Goal: Task Accomplishment & Management: Manage account settings

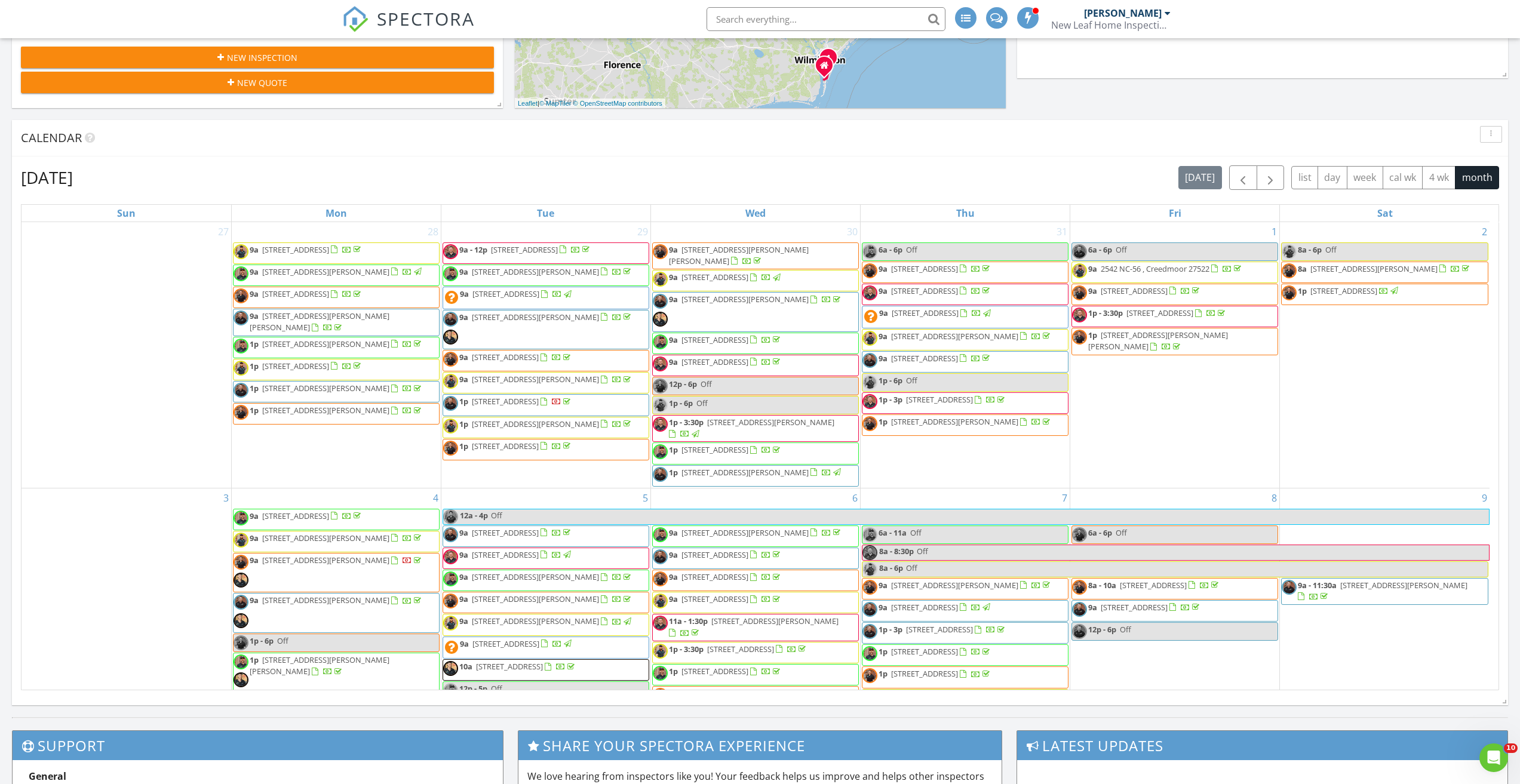
scroll to position [986, 1538]
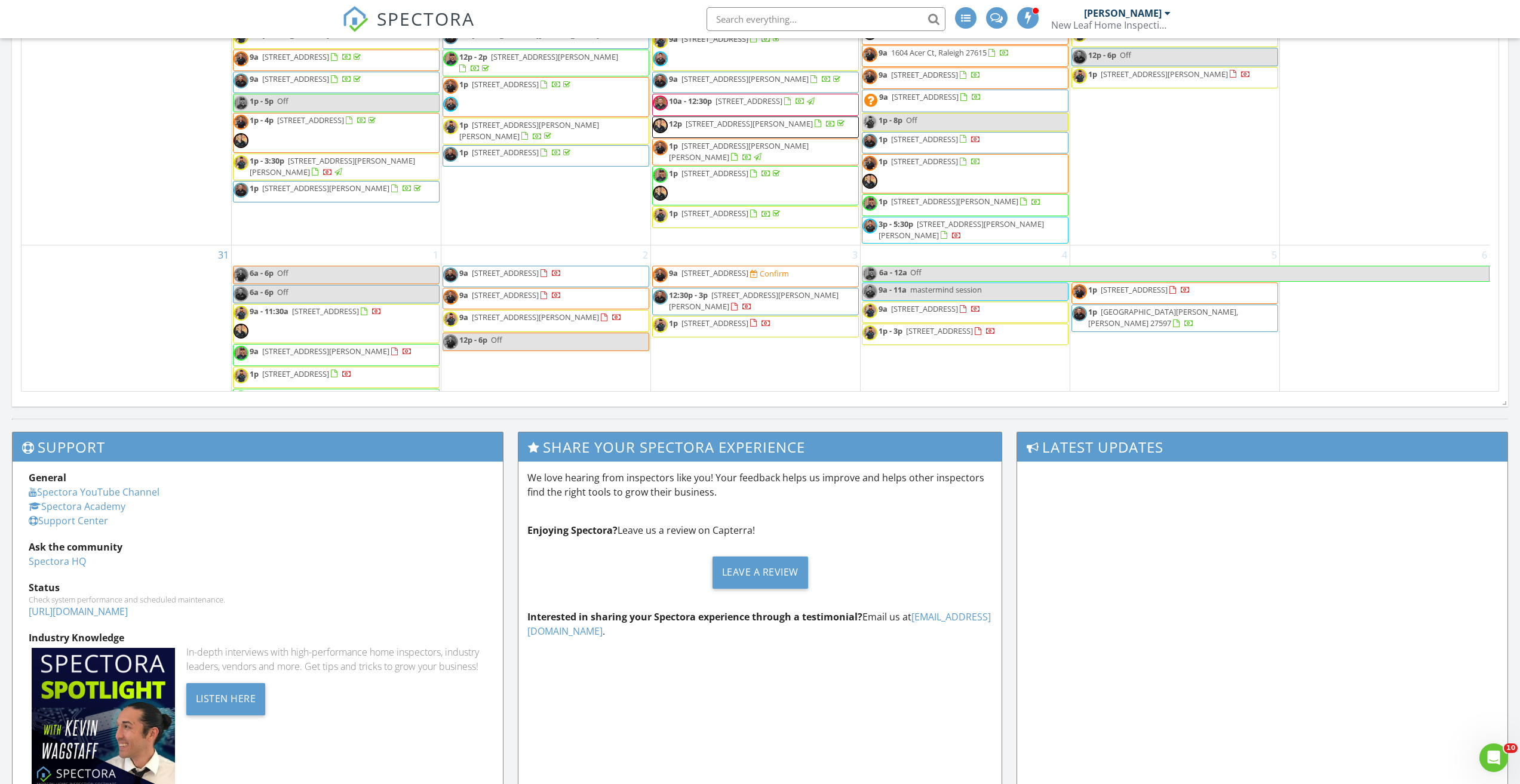
scroll to position [1230, 0]
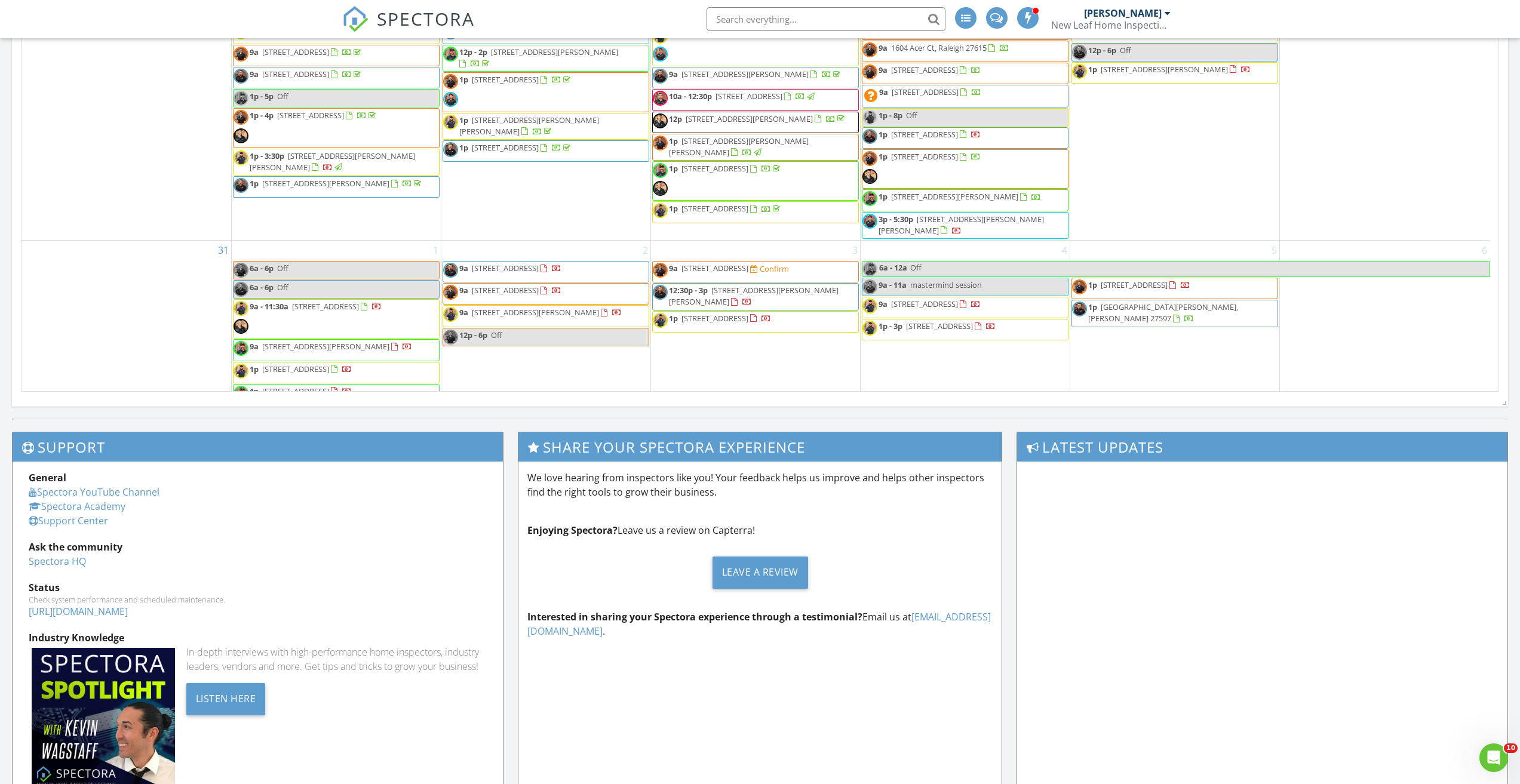
click at [714, 263] on span "55 Guardian Street, Youngsville 27596" at bounding box center [715, 268] width 67 height 11
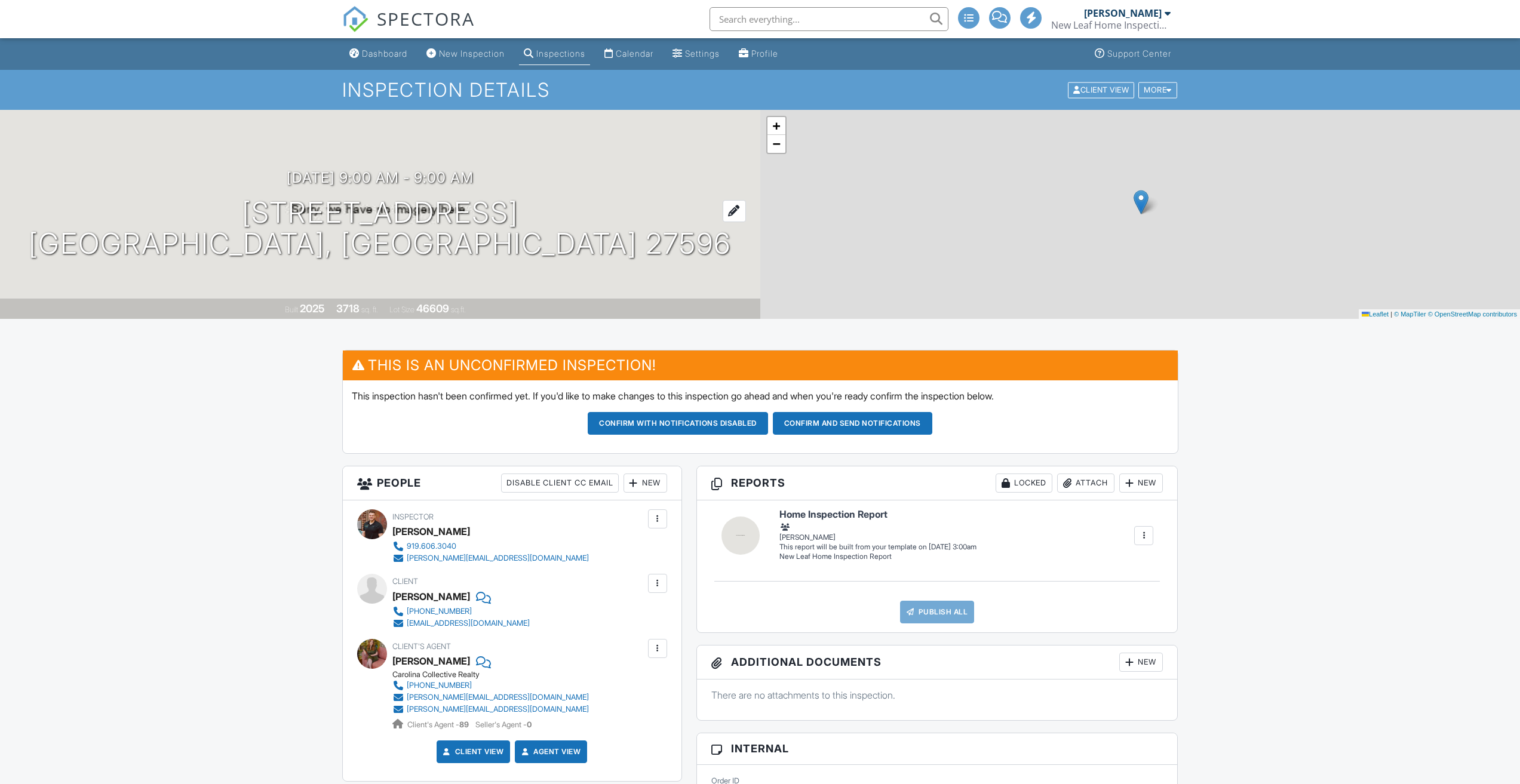
click at [296, 246] on div "[DATE] 9:00 am - 9:00 am [STREET_ADDRESS] [GEOGRAPHIC_DATA], [GEOGRAPHIC_DATA] …" at bounding box center [380, 214] width 760 height 90
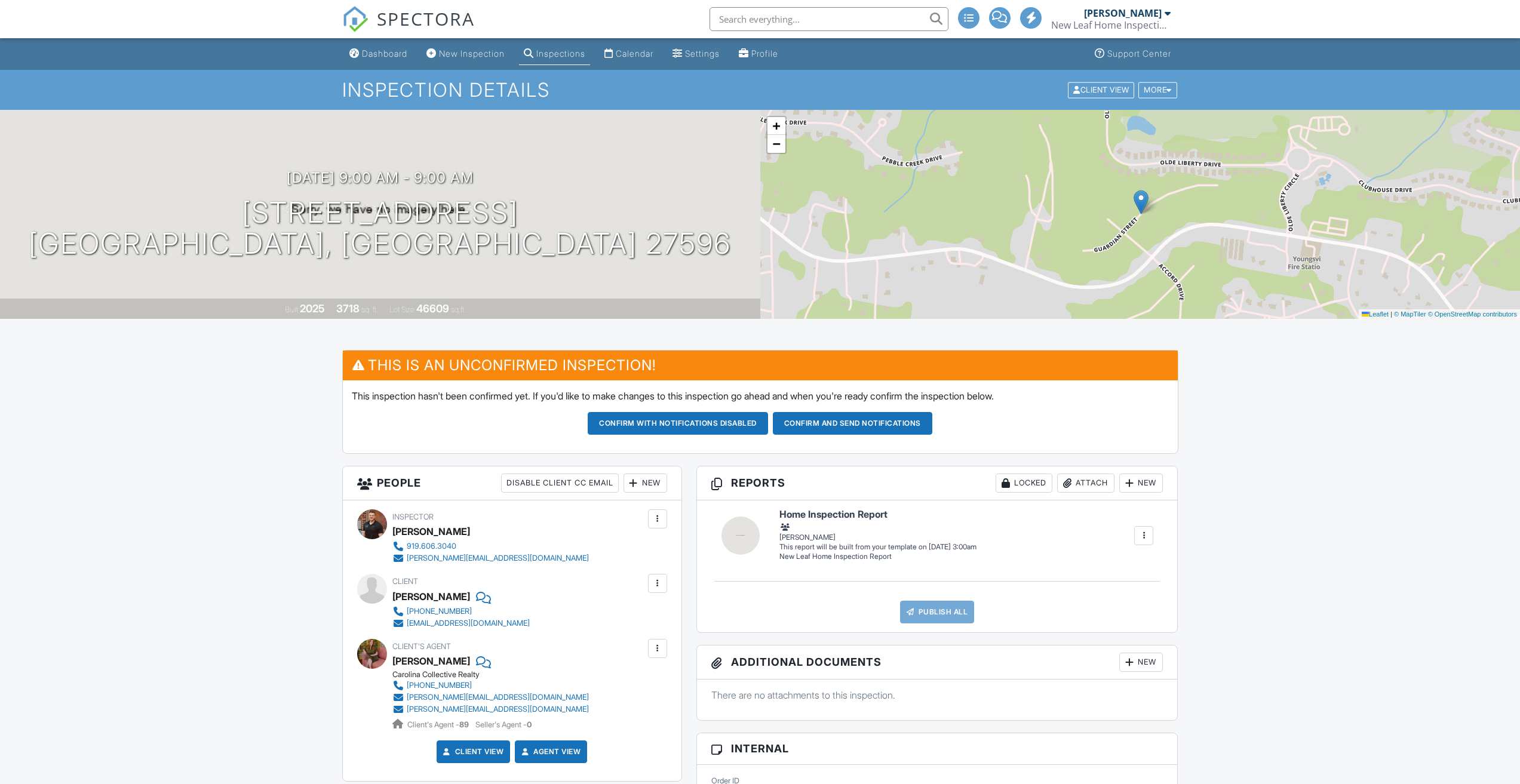
drag, startPoint x: 436, startPoint y: 230, endPoint x: 195, endPoint y: 224, distance: 241.1
click at [191, 224] on div "[DATE] 9:00 am - 9:00 am [STREET_ADDRESS] [GEOGRAPHIC_DATA], [GEOGRAPHIC_DATA] …" at bounding box center [380, 214] width 760 height 90
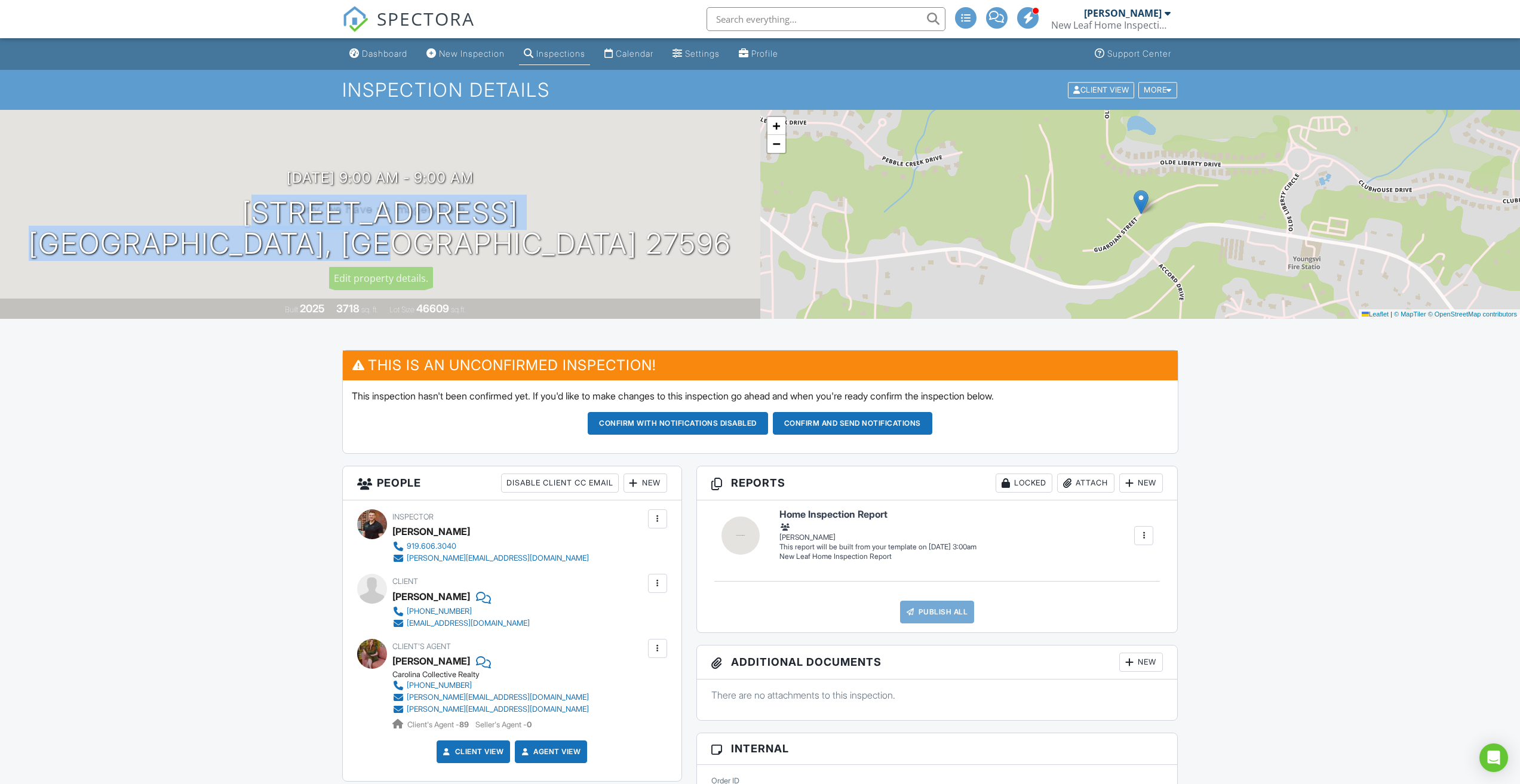
drag, startPoint x: 524, startPoint y: 244, endPoint x: 185, endPoint y: 229, distance: 339.3
click at [185, 229] on div "[DATE] 9:00 am - 9:00 am [STREET_ADDRESS] [GEOGRAPHIC_DATA], [GEOGRAPHIC_DATA] …" at bounding box center [380, 214] width 760 height 90
copy h1 "[STREET_ADDRESS]"
click at [364, 55] on div "Dashboard" at bounding box center [384, 54] width 45 height 11
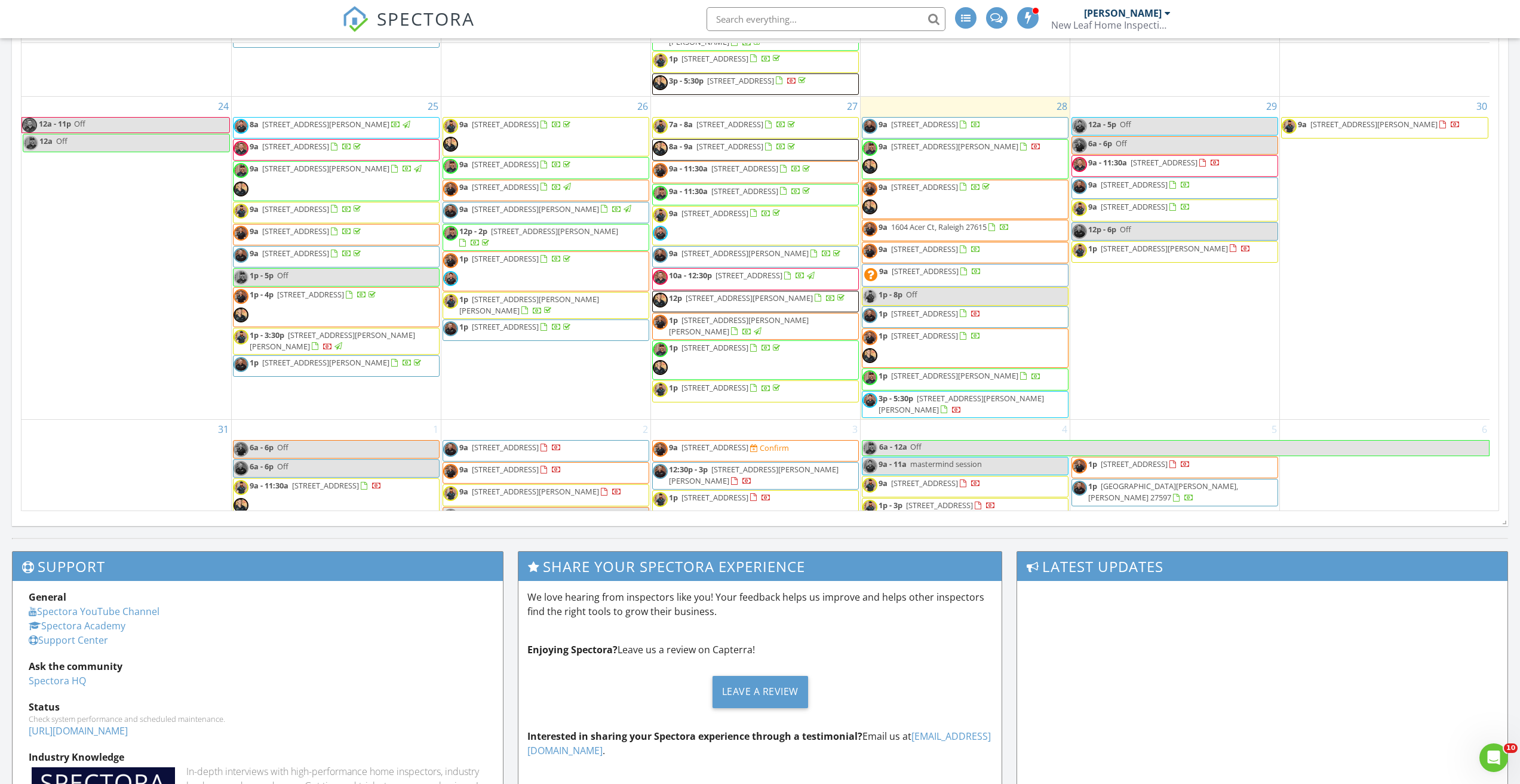
scroll to position [1230, 0]
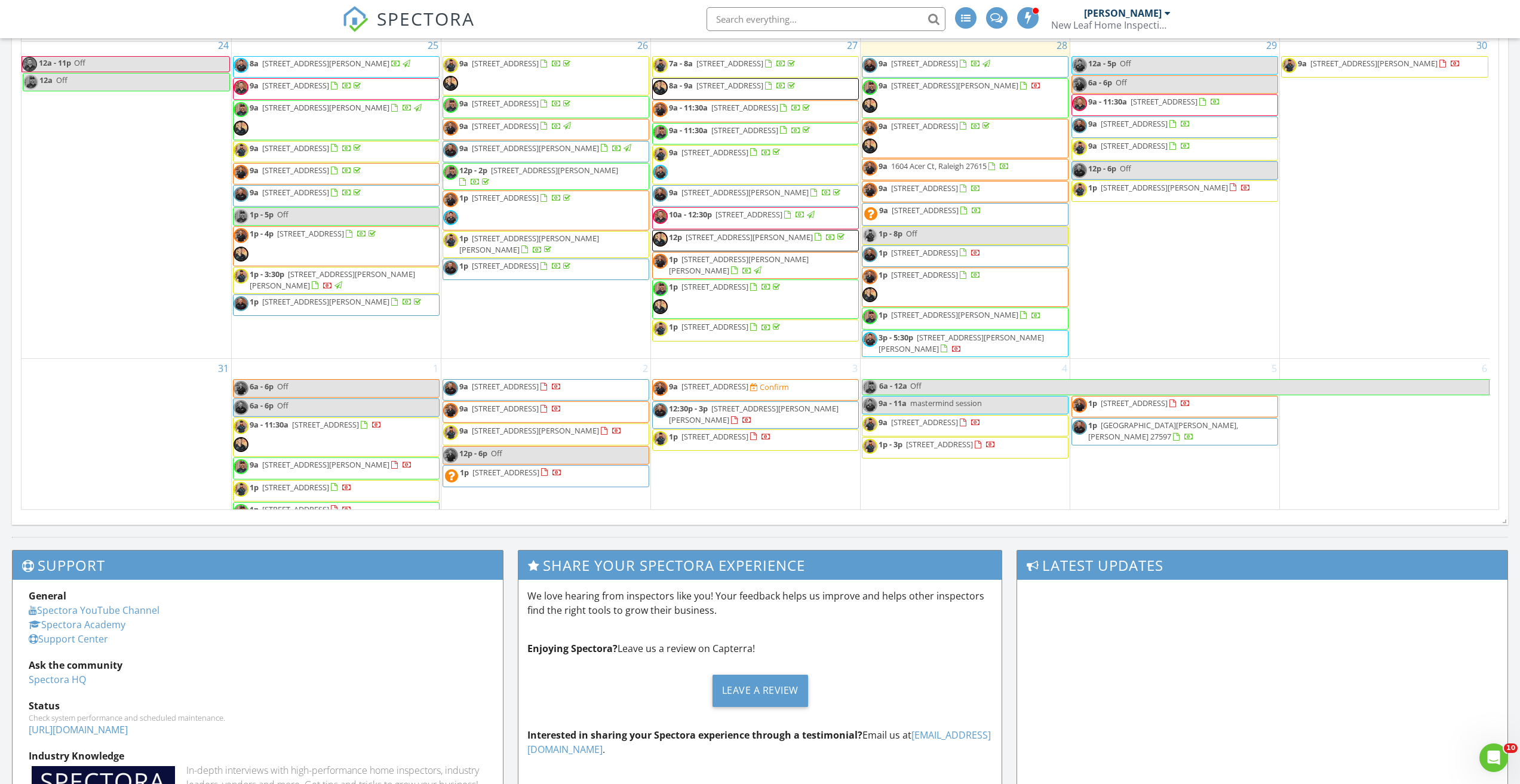
scroll to position [547, 0]
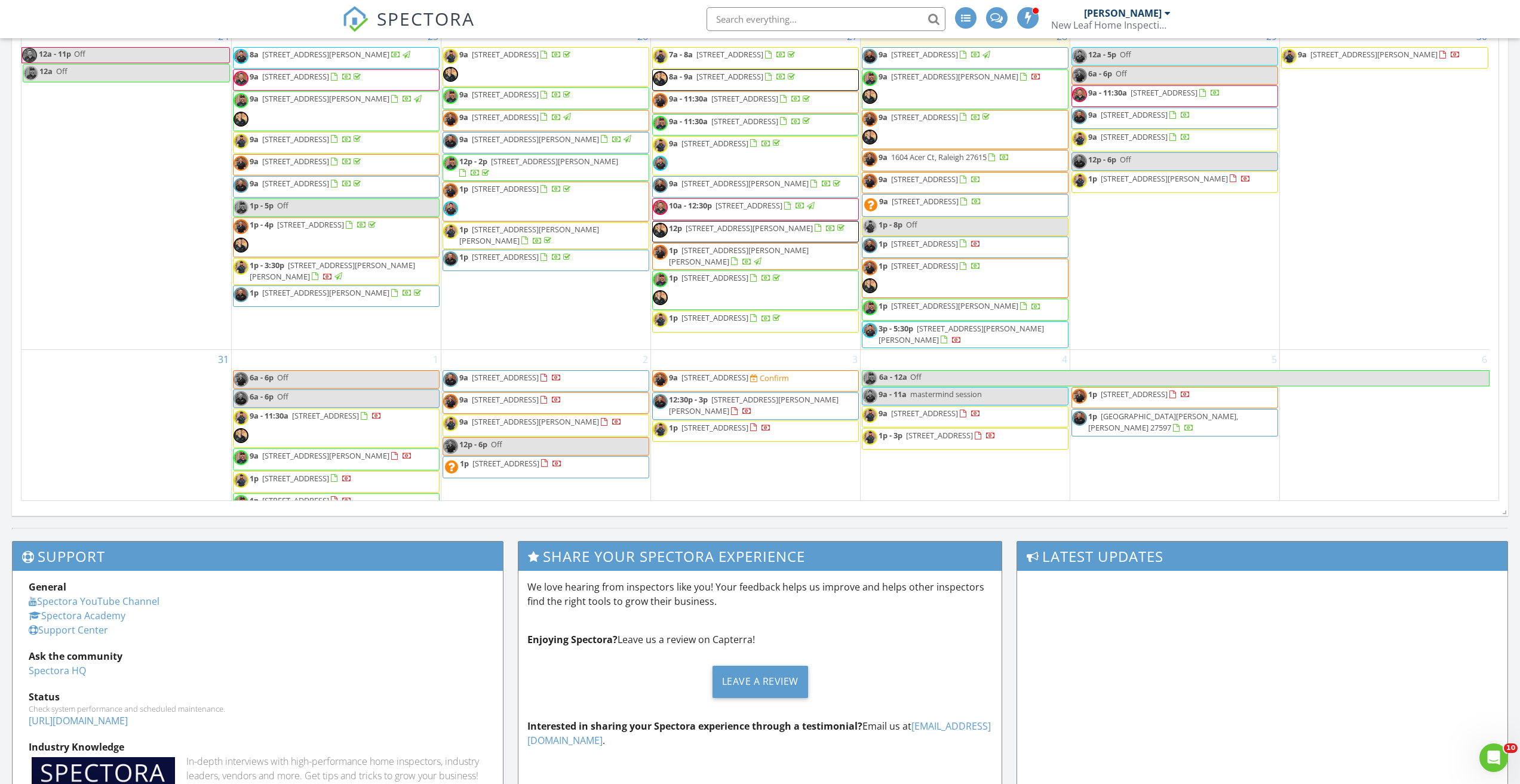
click at [514, 458] on span "275 Whistlers Cove, Louisburg 27549" at bounding box center [506, 463] width 67 height 11
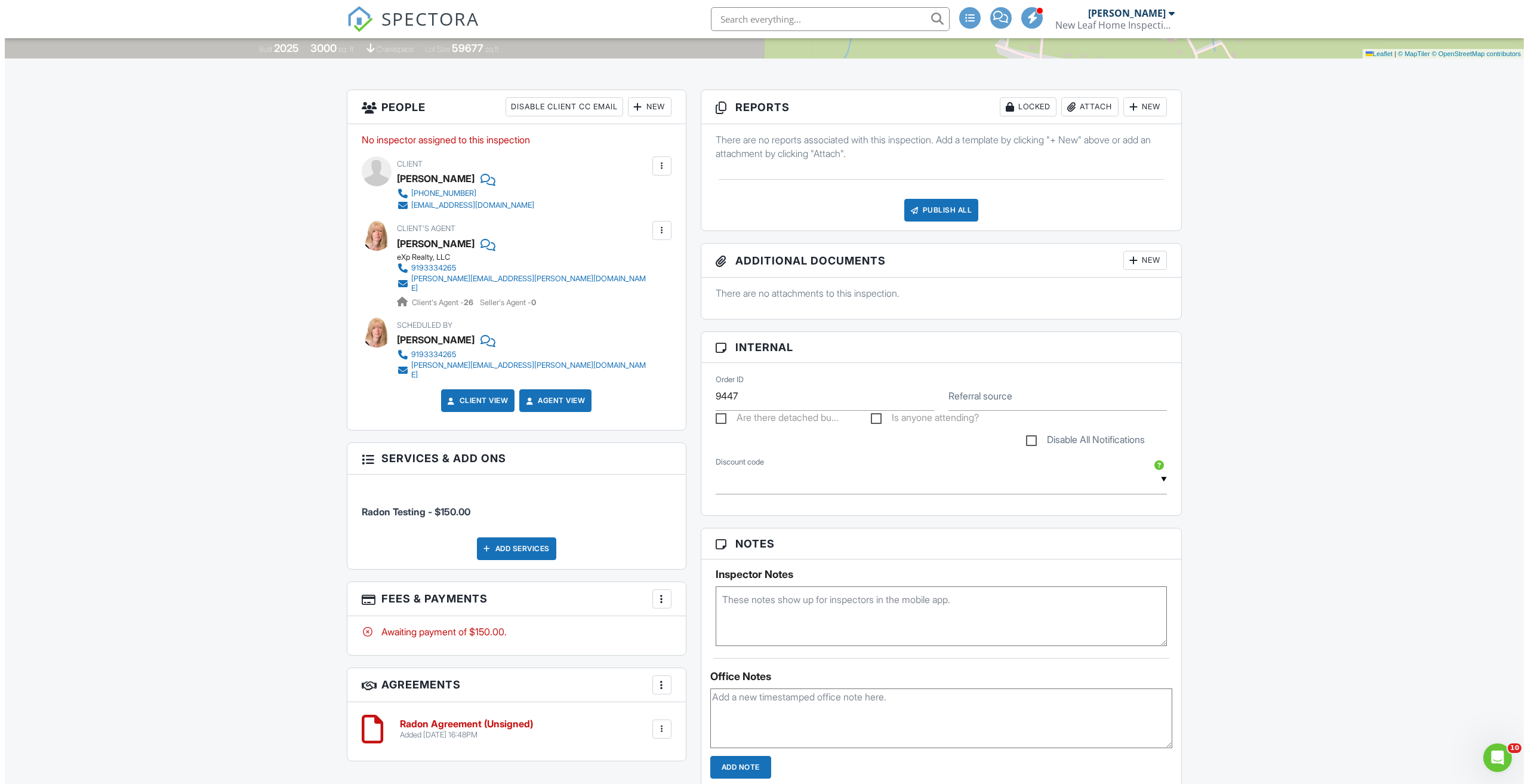
scroll to position [223, 0]
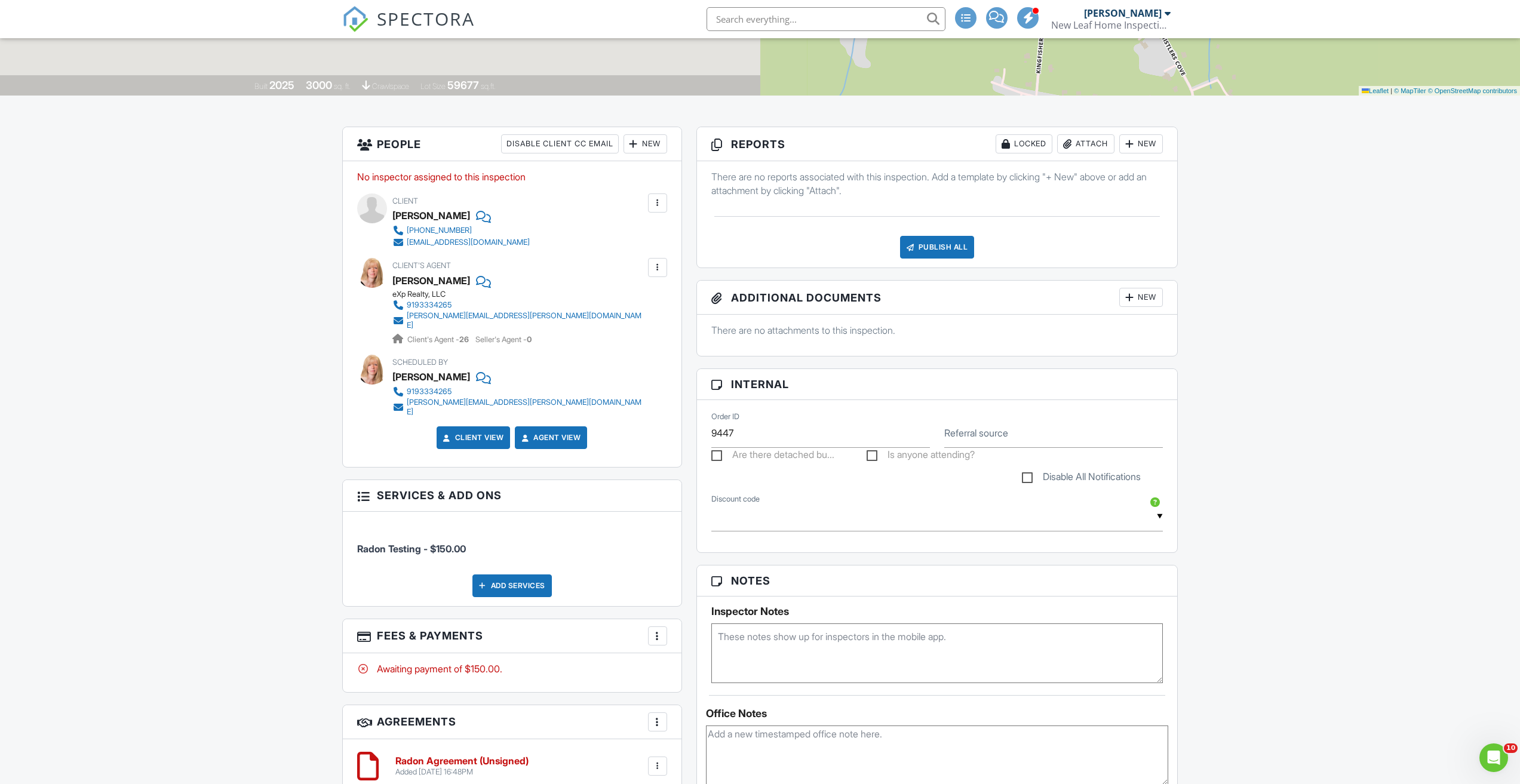
click at [657, 205] on div at bounding box center [657, 203] width 11 height 11
click at [626, 244] on li "Edit" at bounding box center [629, 239] width 61 height 30
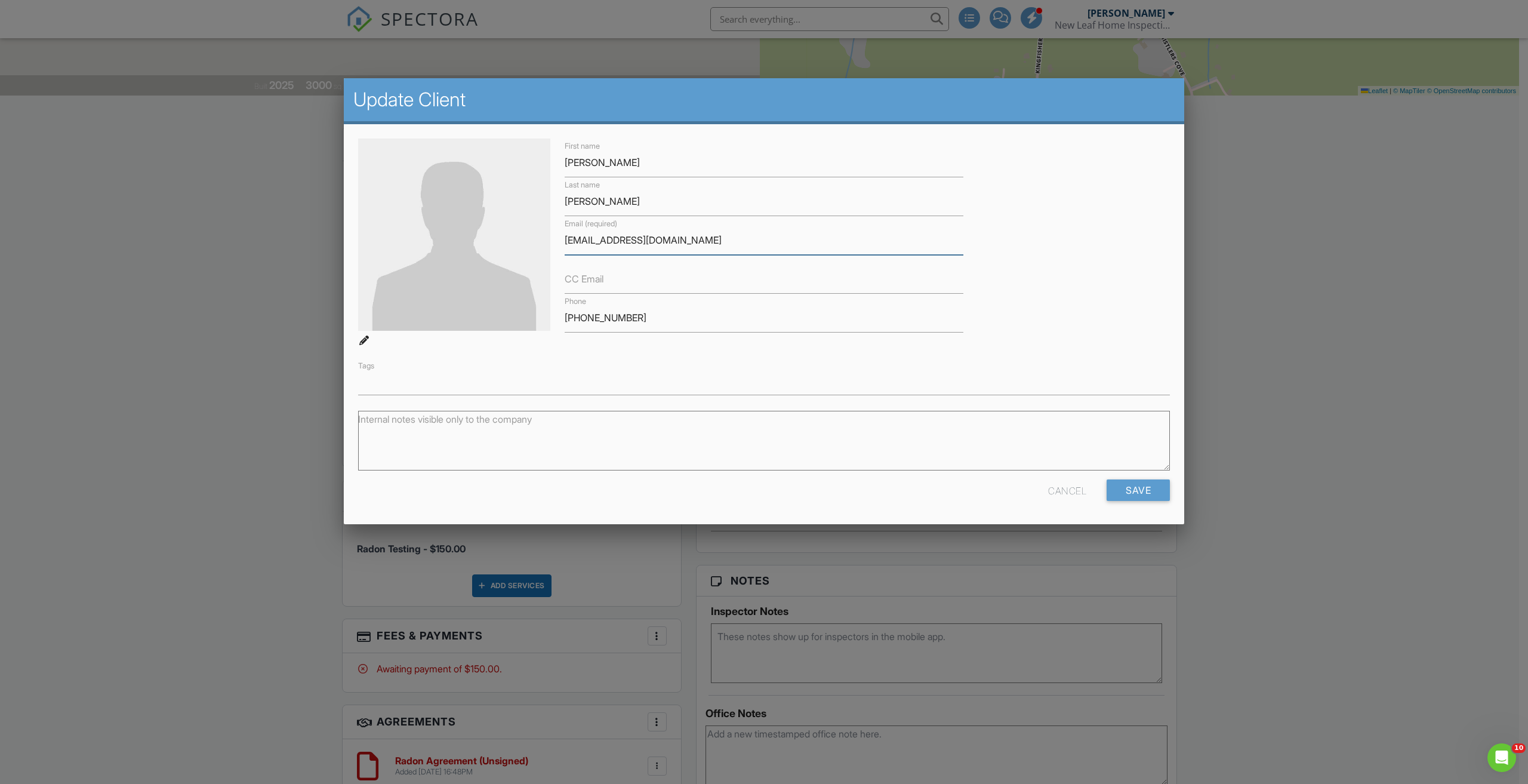
click at [604, 242] on input "anwaramhad8466@gmail.com" at bounding box center [764, 240] width 399 height 30
type input "anwarahmad8466@gmail.com"
click at [1151, 490] on input "Save" at bounding box center [1138, 490] width 63 height 21
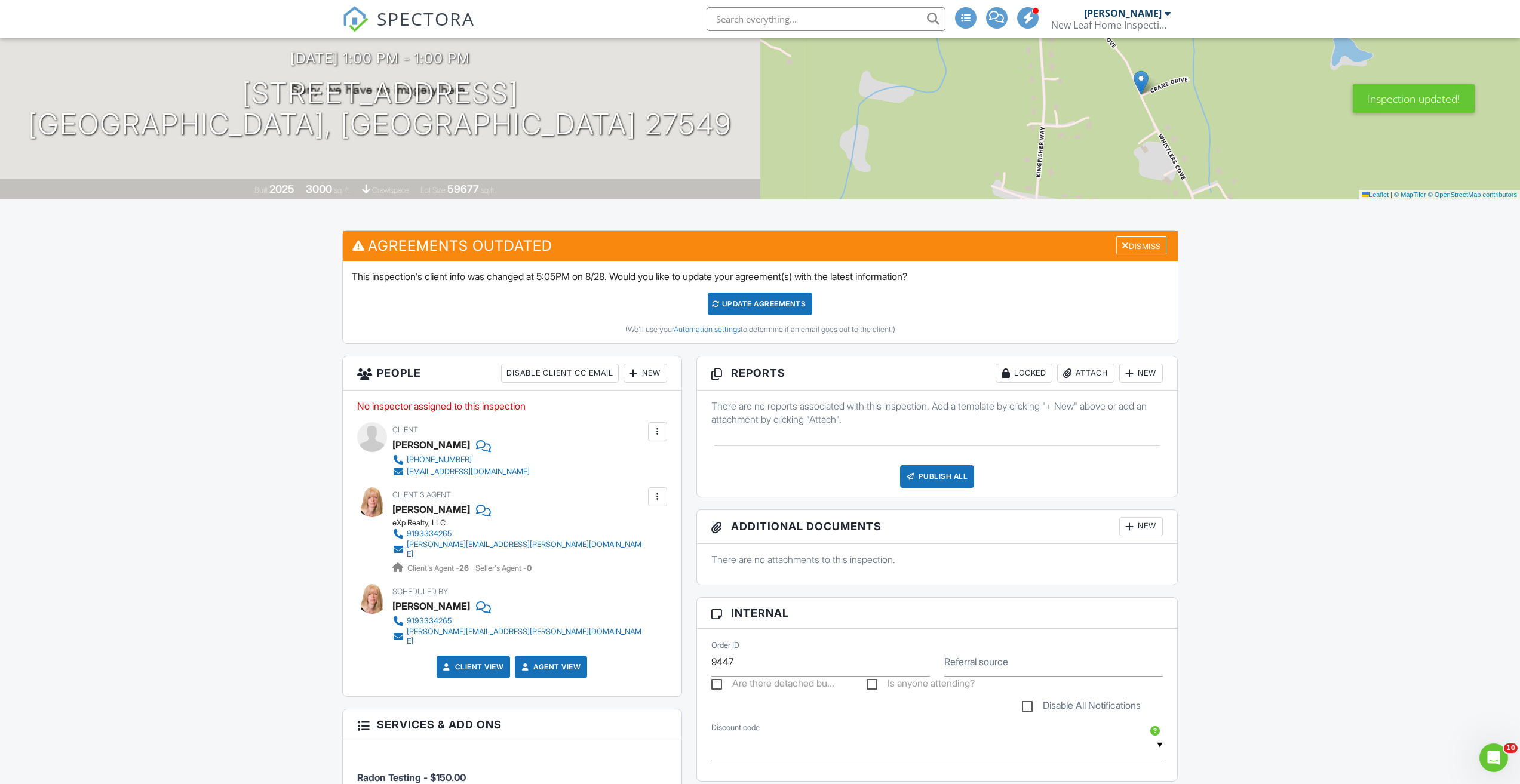
click at [772, 302] on div "Update Agreements" at bounding box center [760, 304] width 104 height 23
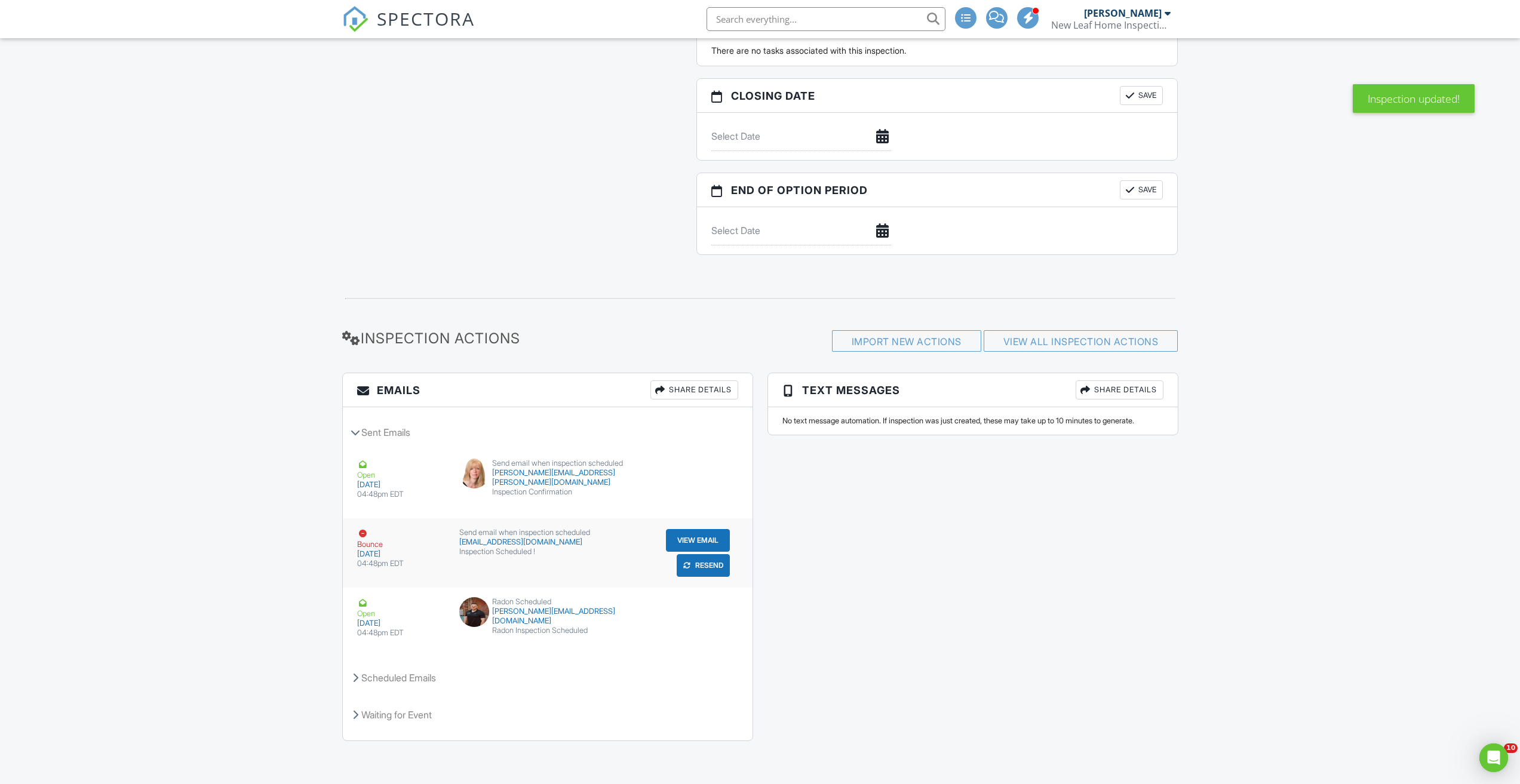
click at [705, 568] on button "Resend" at bounding box center [703, 565] width 54 height 23
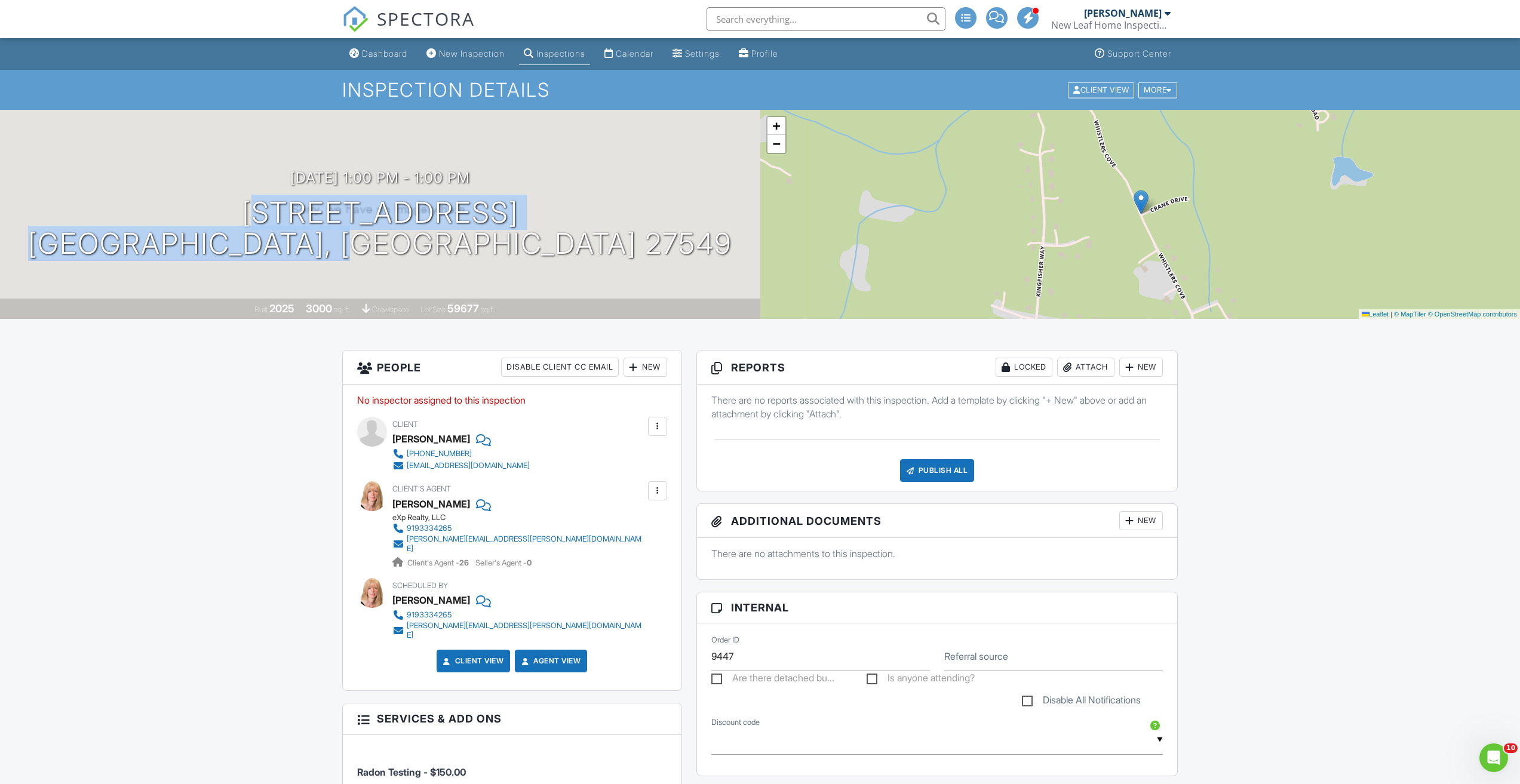
drag, startPoint x: 560, startPoint y: 243, endPoint x: 212, endPoint y: 231, distance: 348.2
click at [211, 231] on div "09/02/2025 1:00 pm - 1:00 pm 275 Whistlers Cove Louisburg, NC 27549" at bounding box center [380, 214] width 760 height 90
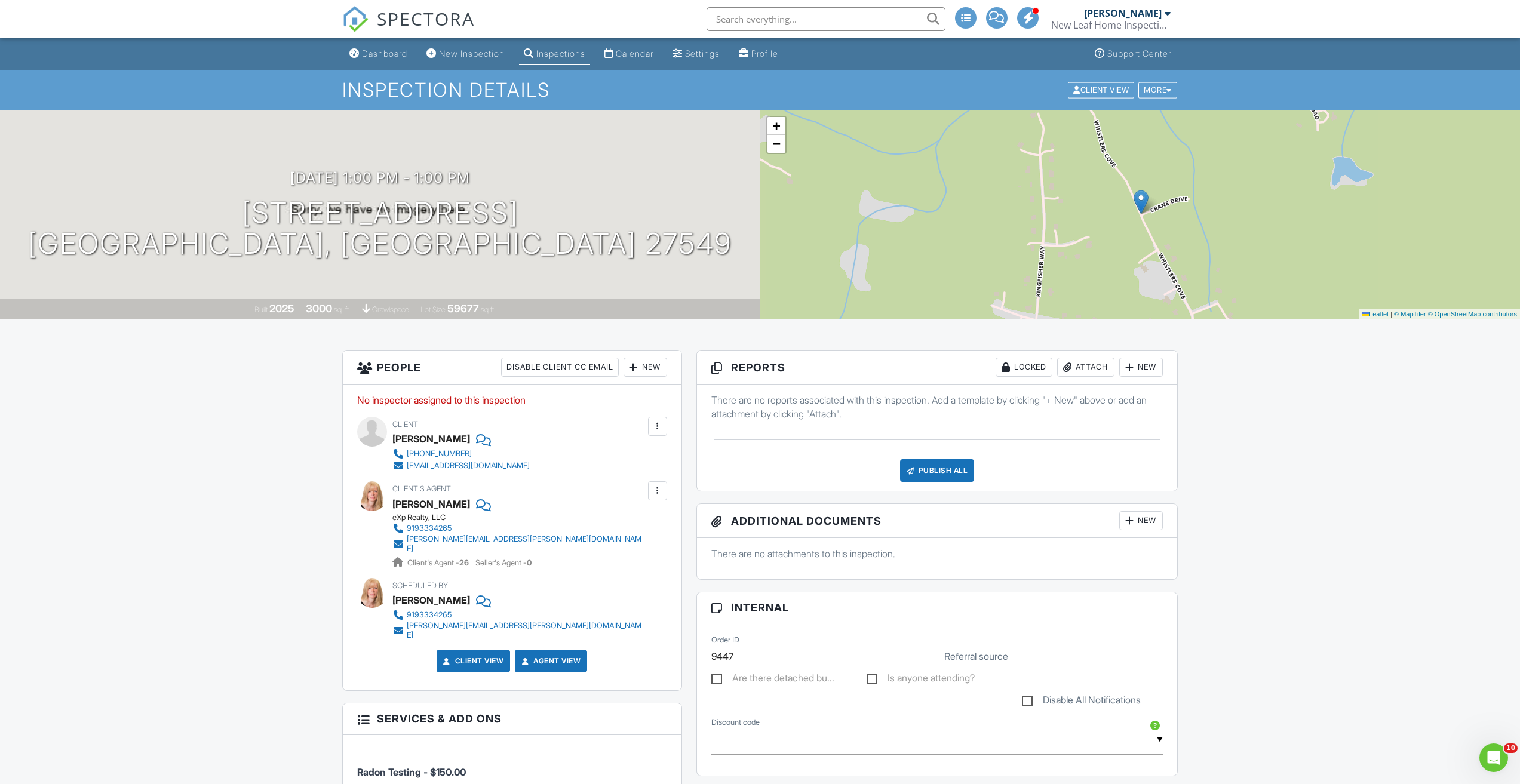
click at [387, 63] on link "Dashboard" at bounding box center [378, 54] width 68 height 22
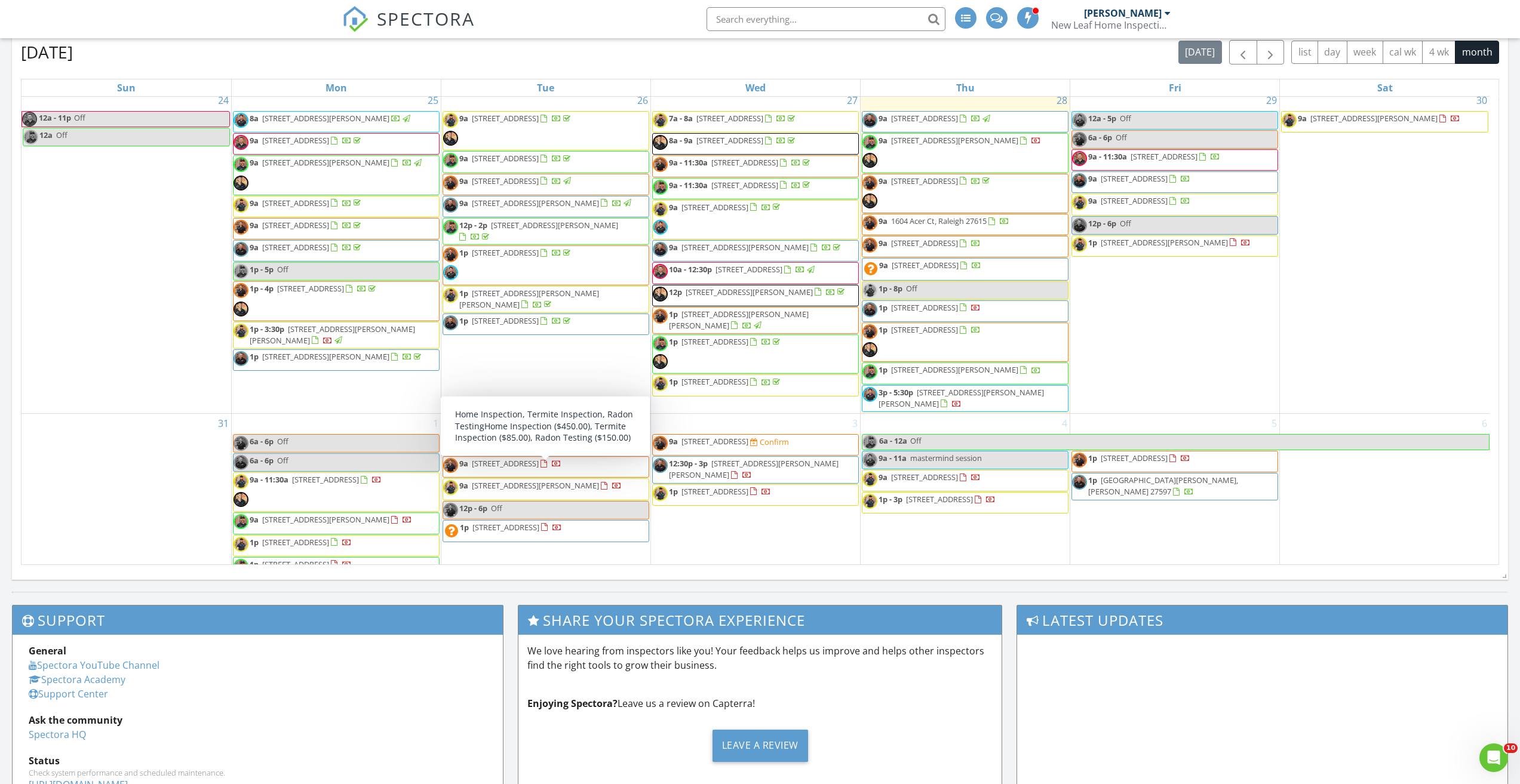
scroll to position [477, 0]
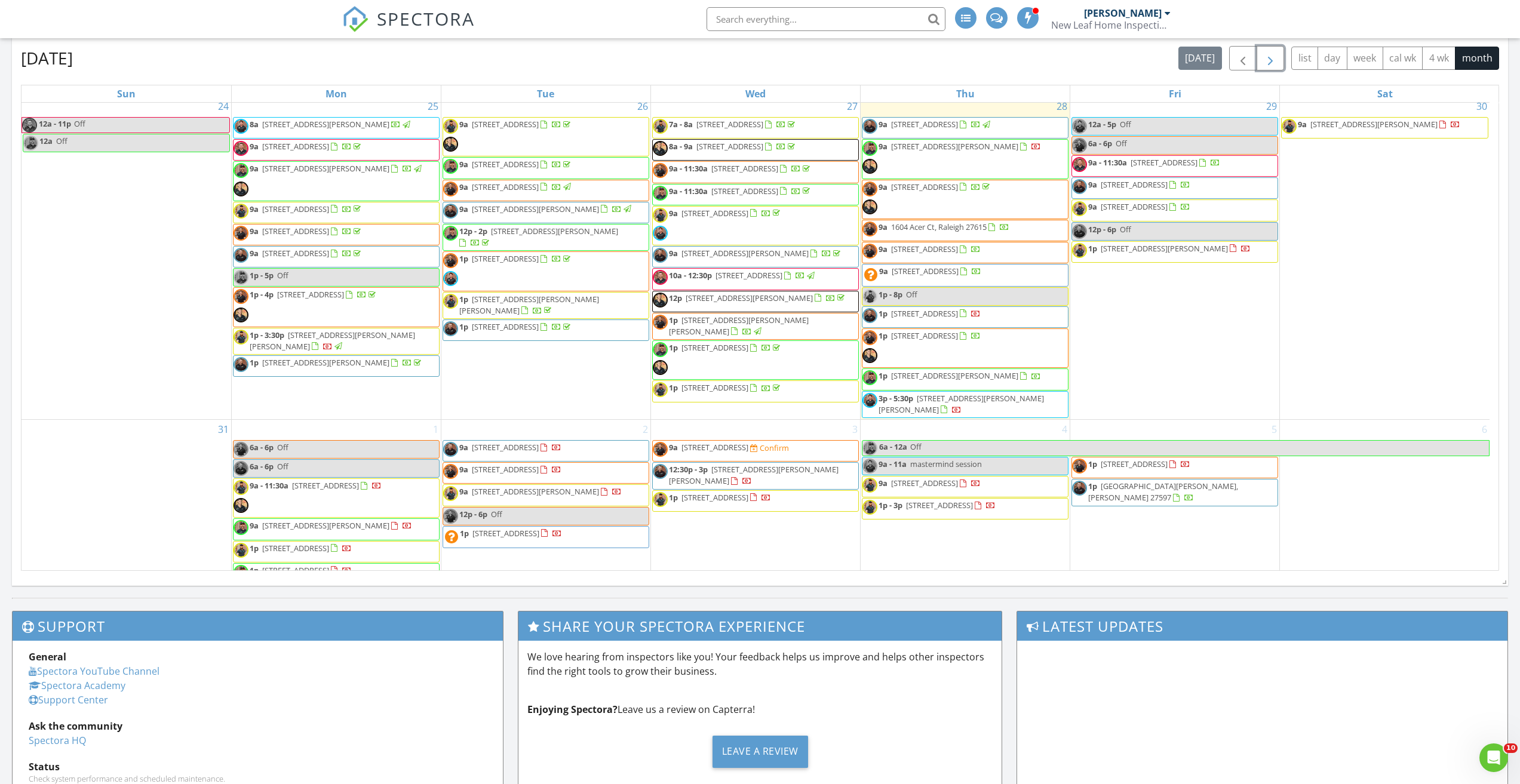
click at [1266, 52] on span "button" at bounding box center [1269, 58] width 14 height 14
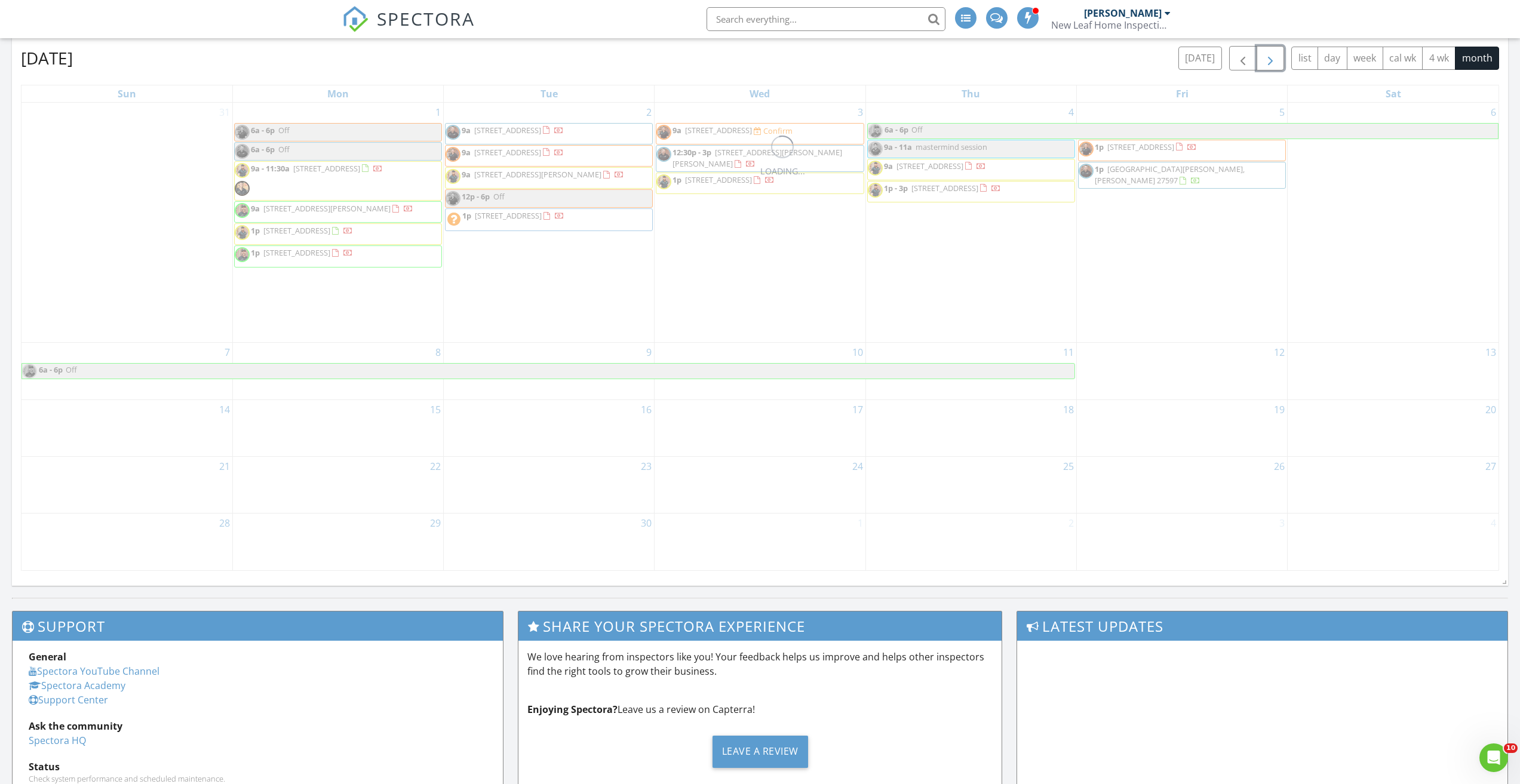
scroll to position [0, 0]
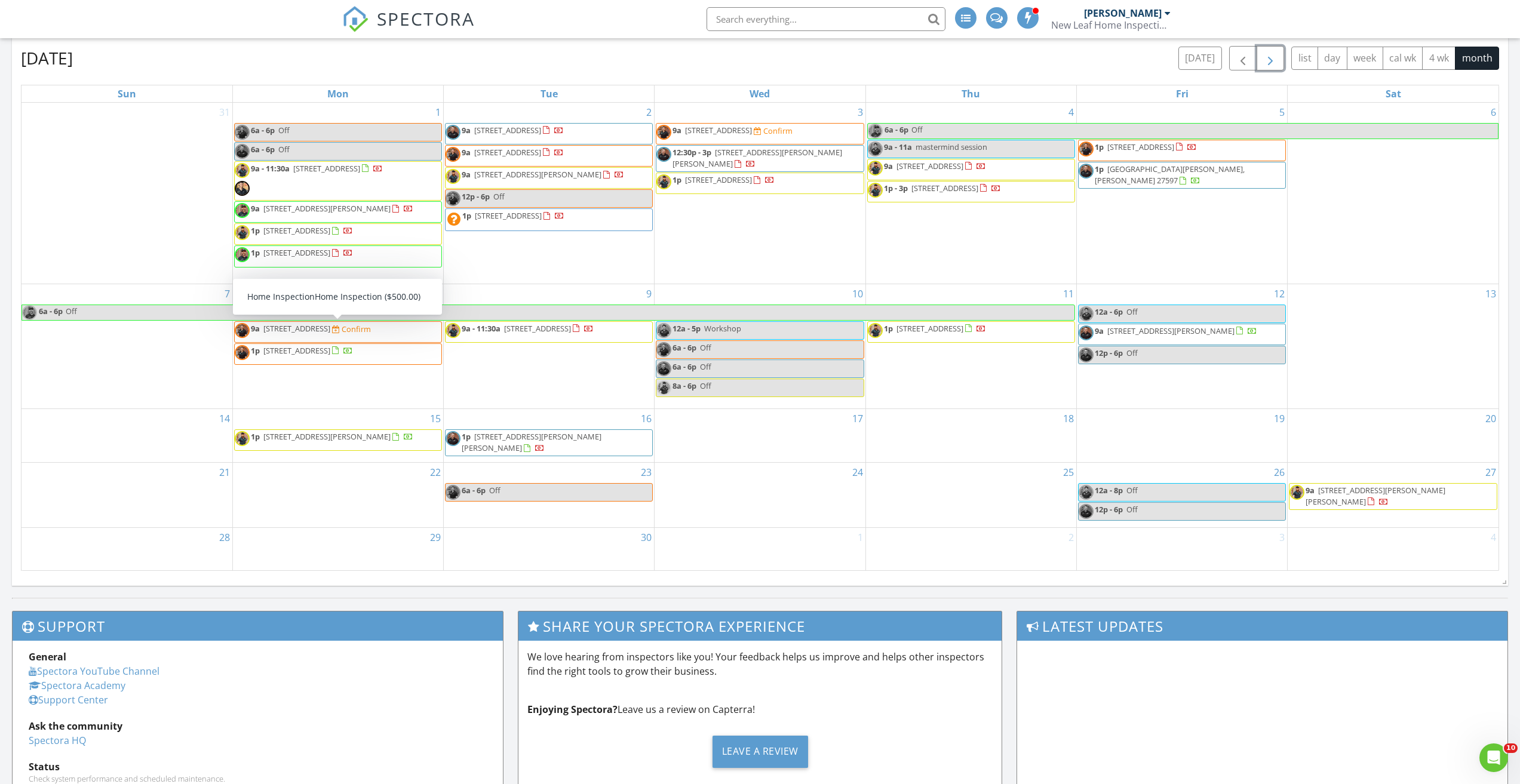
click at [333, 338] on span "9a 842 Basswood Gln Trl, Knightdale 27545 Confirm" at bounding box center [302, 332] width 136 height 18
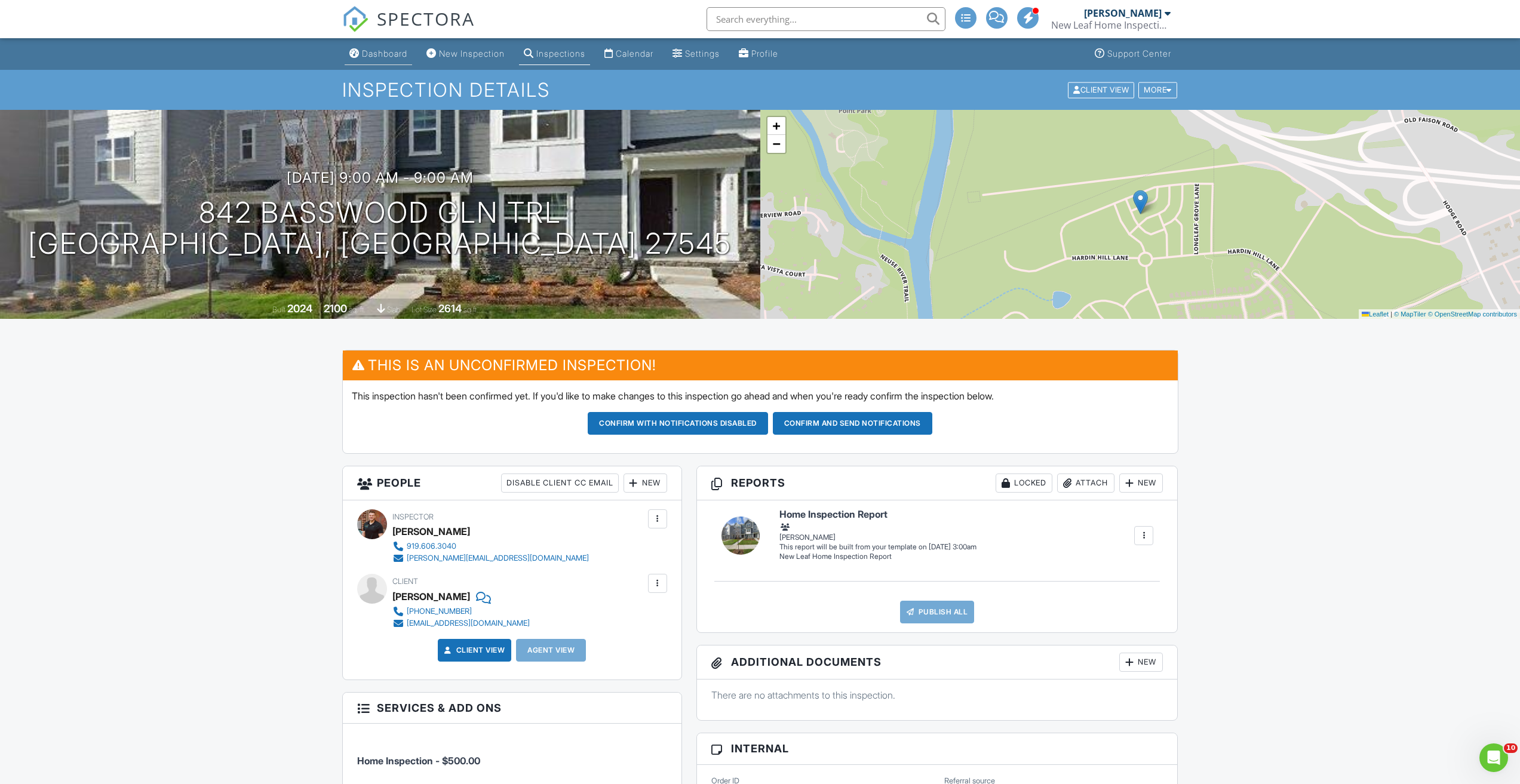
click at [377, 59] on link "Dashboard" at bounding box center [378, 54] width 68 height 22
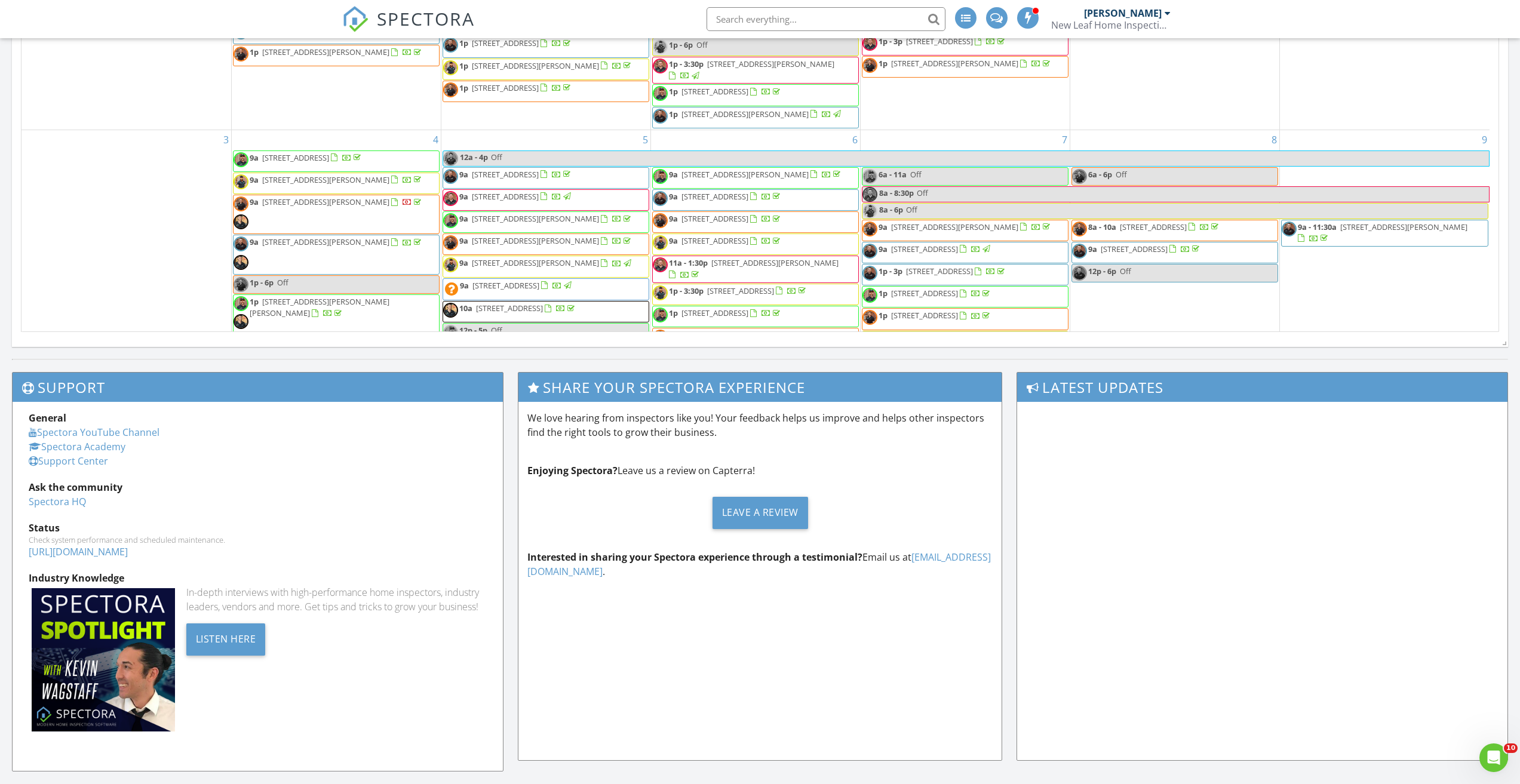
scroll to position [1230, 0]
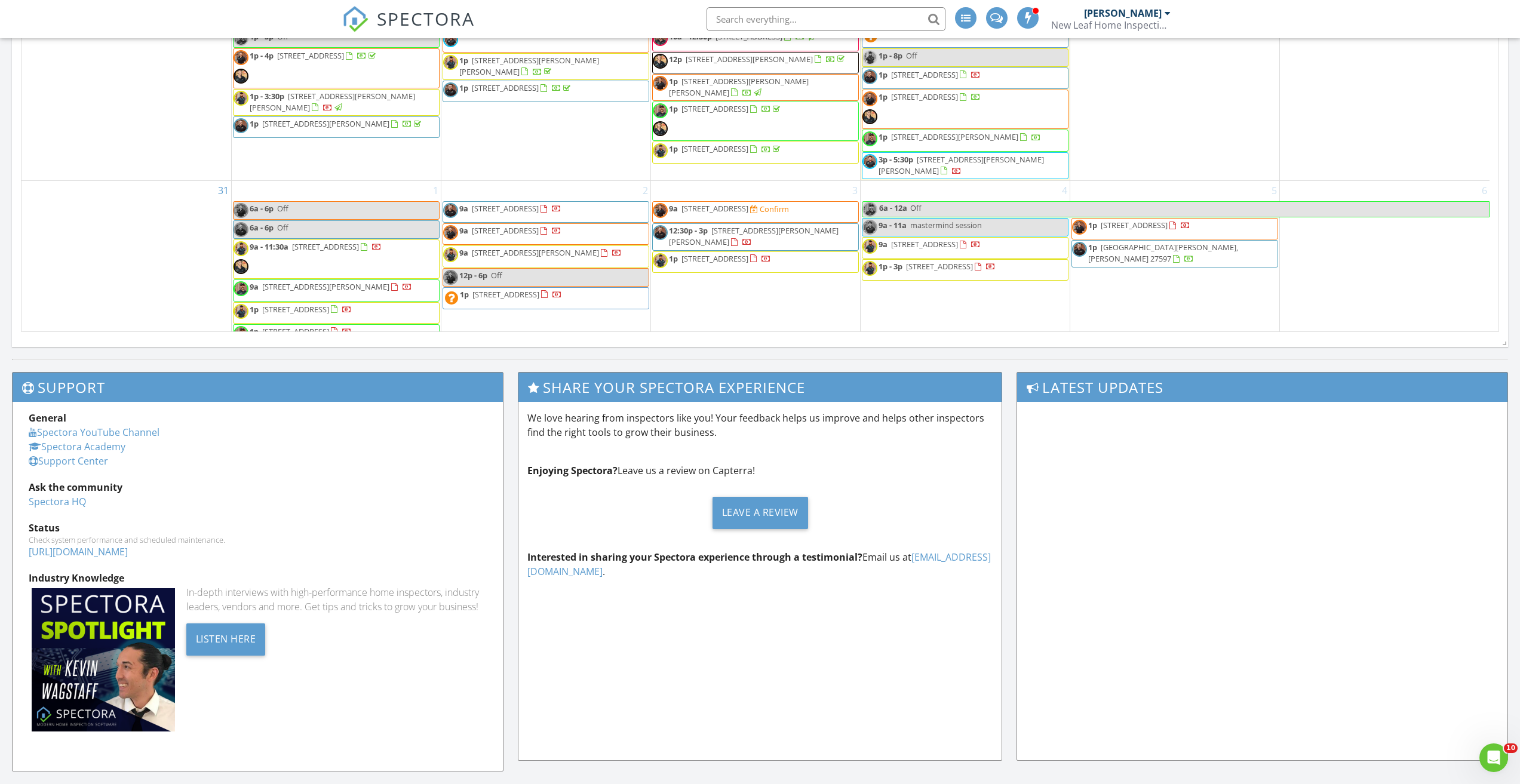
click at [540, 289] on span "275 Whistlers Cove, Louisburg 27549" at bounding box center [506, 294] width 67 height 11
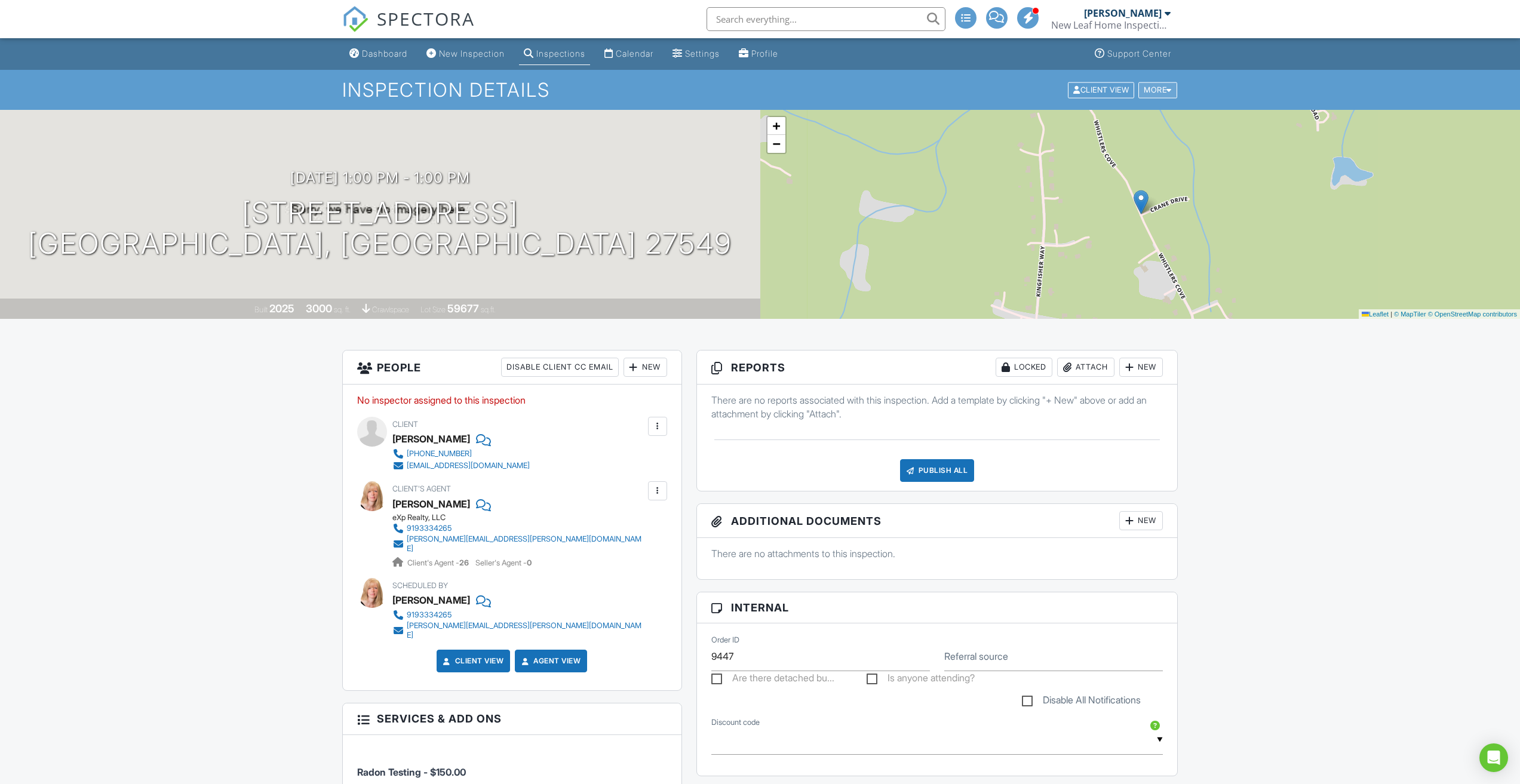
click at [1166, 91] on div at bounding box center [1169, 90] width 6 height 8
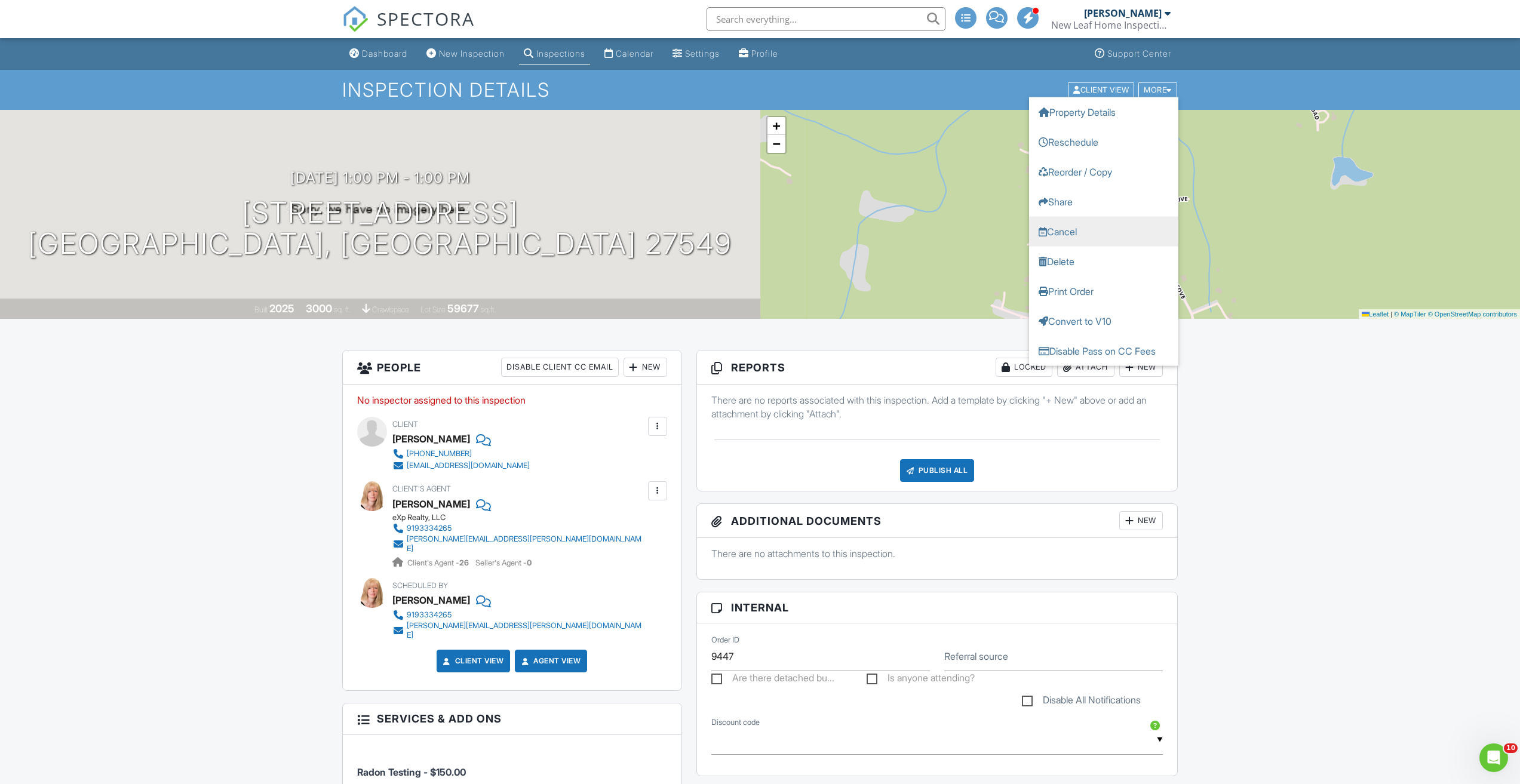
click at [1083, 228] on link "Cancel" at bounding box center [1104, 230] width 149 height 30
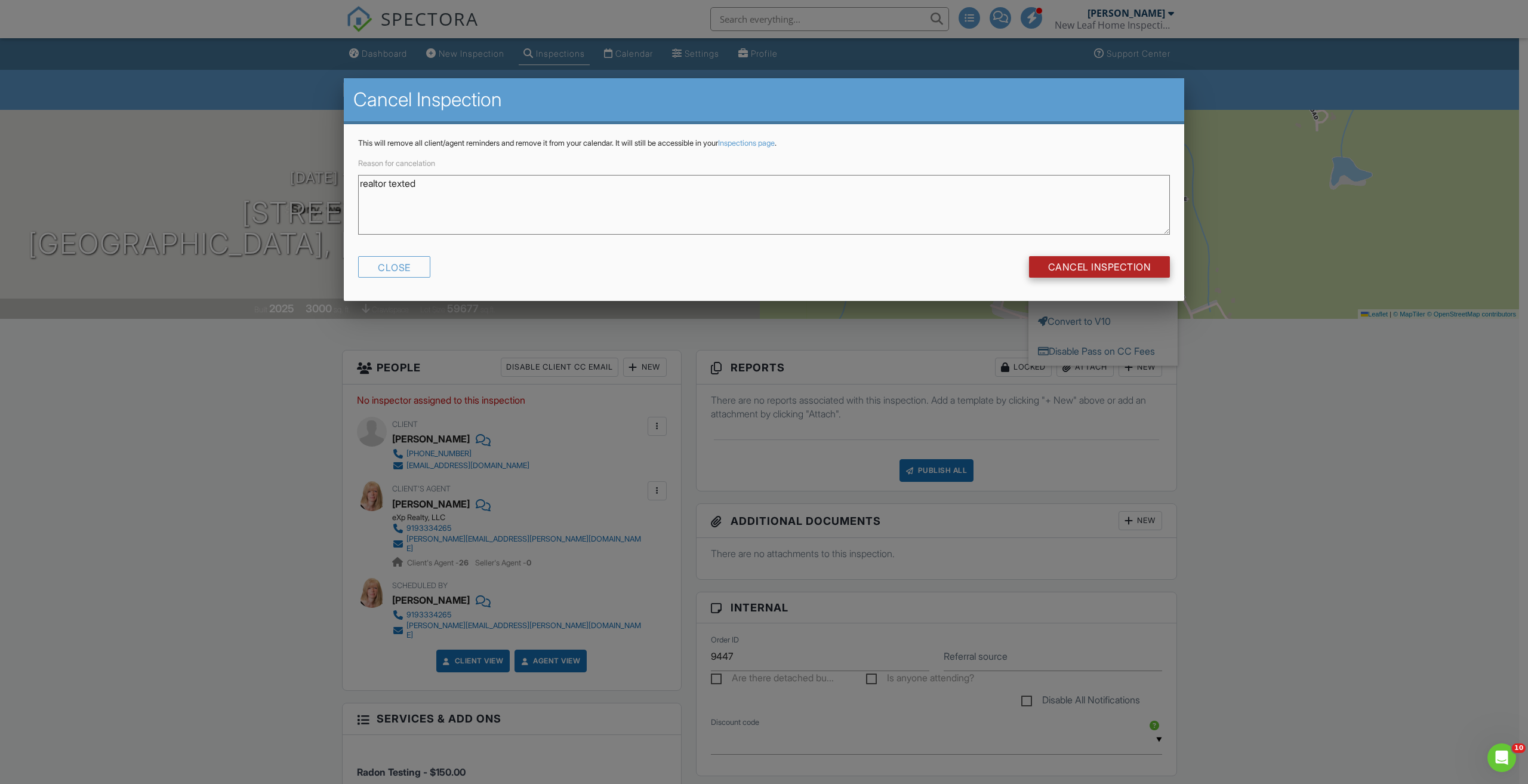
type textarea "realtor texted"
click at [1095, 259] on input "Cancel Inspection" at bounding box center [1100, 267] width 142 height 21
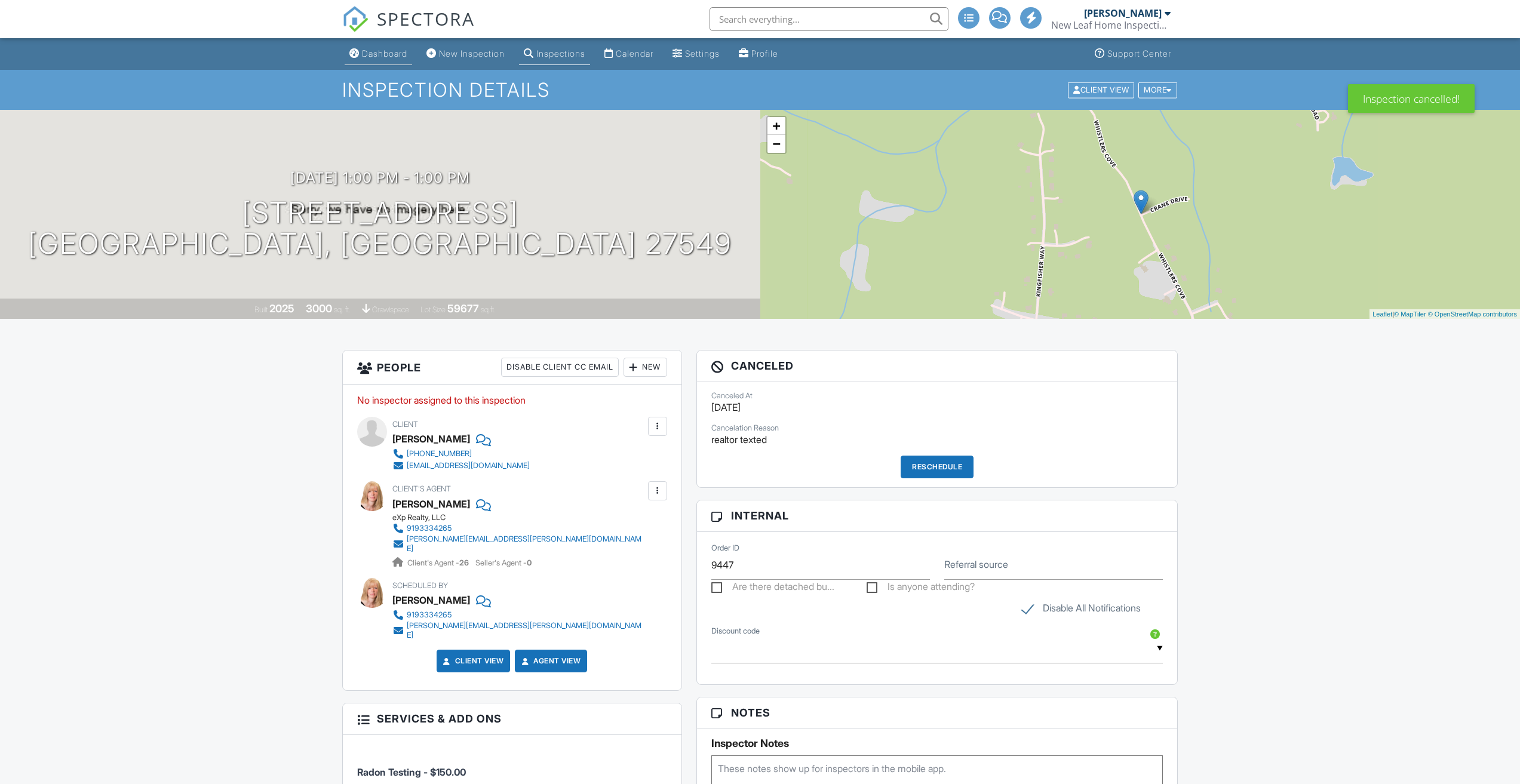
click at [360, 52] on link "Dashboard" at bounding box center [378, 54] width 68 height 22
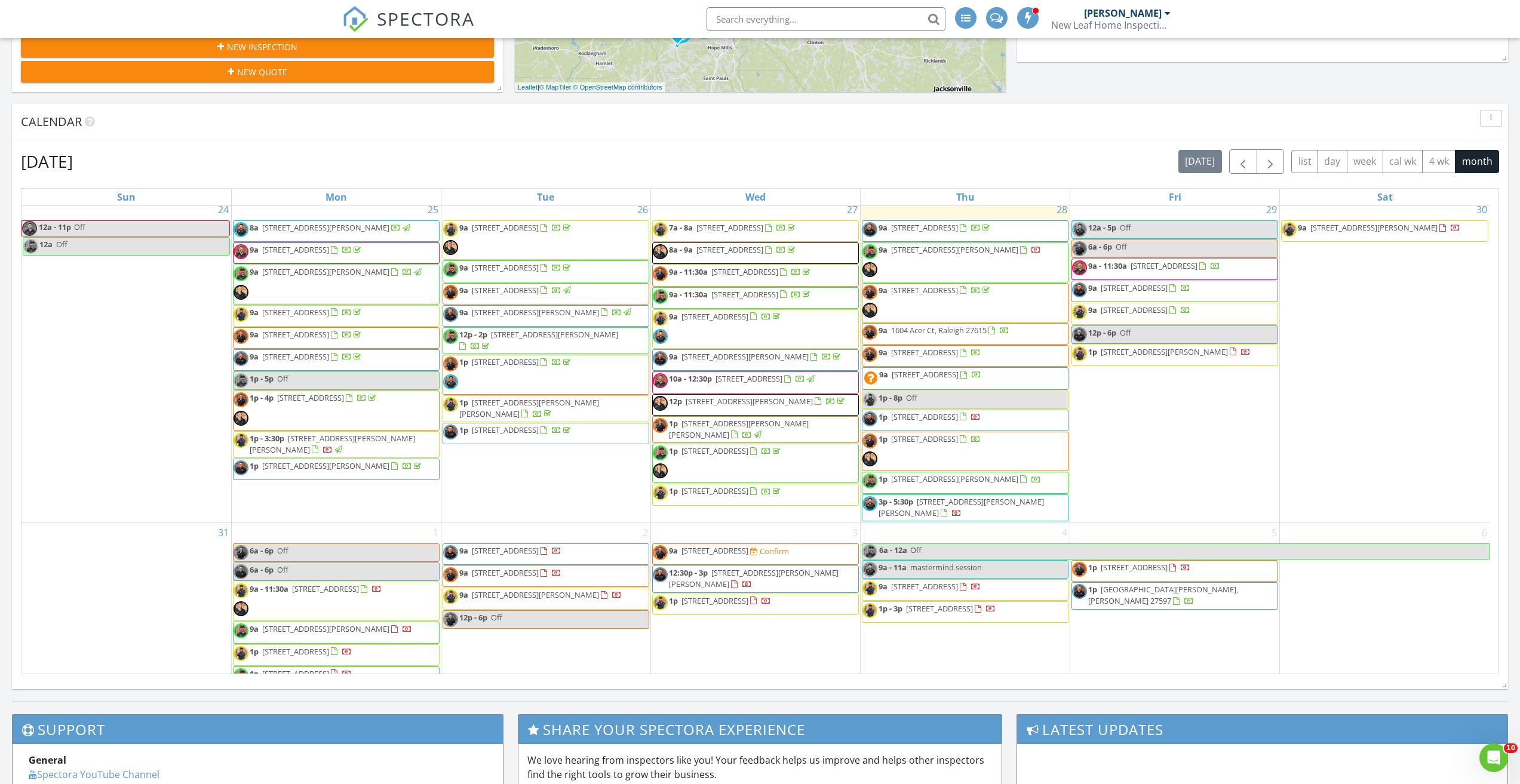
scroll to position [441, 0]
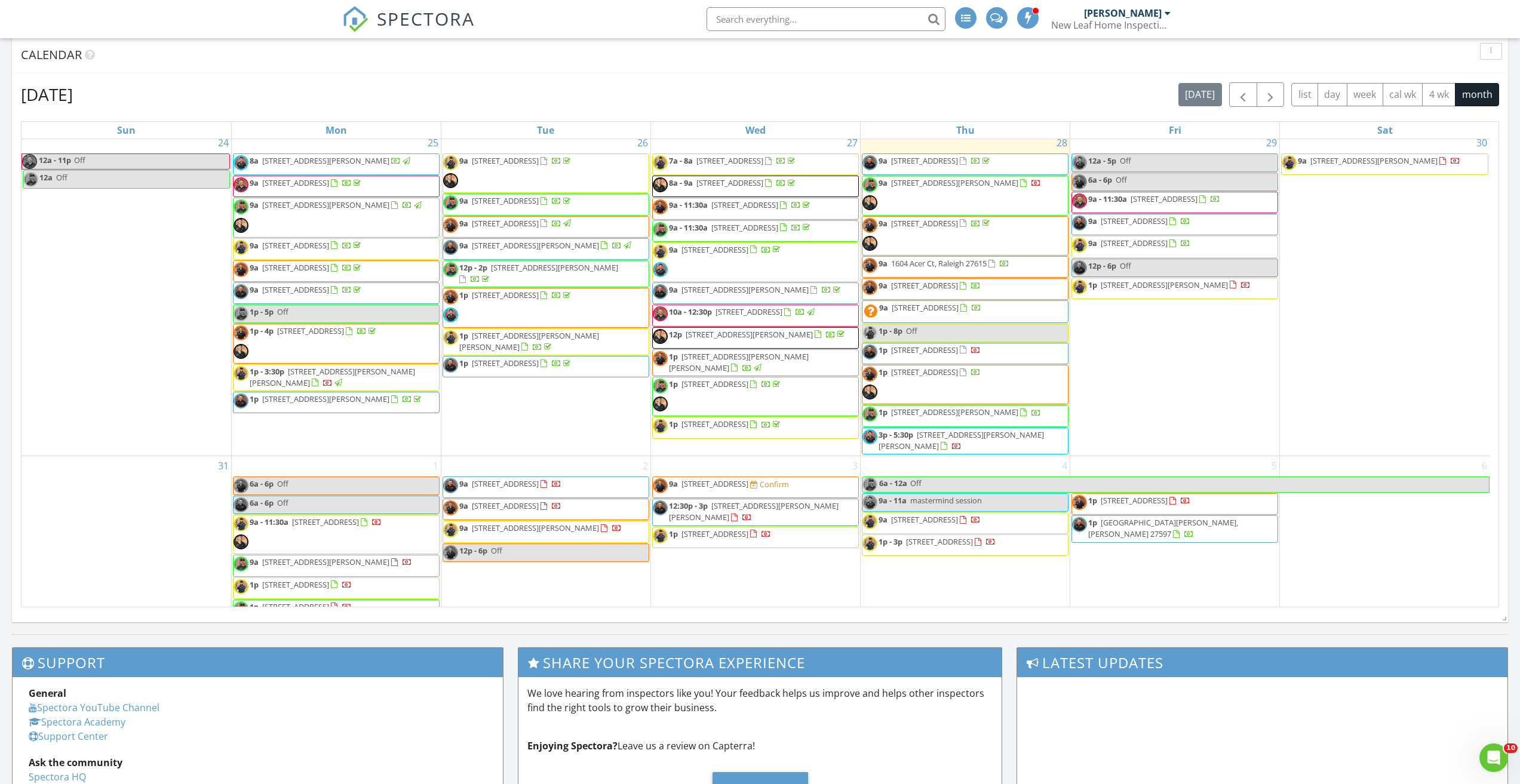
click at [418, 28] on span "SPECTORA" at bounding box center [426, 18] width 98 height 25
